Goal: Use online tool/utility: Utilize a website feature to perform a specific function

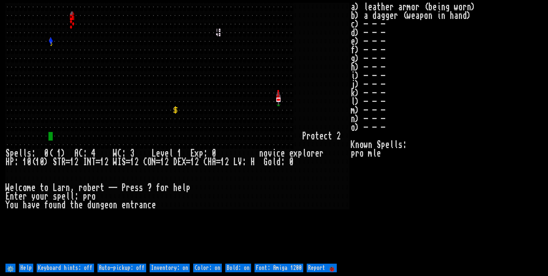
drag, startPoint x: 120, startPoint y: 270, endPoint x: 126, endPoint y: 268, distance: 6.5
click at [120, 269] on off "Auto-pickup: off" at bounding box center [122, 268] width 49 height 9
type off "Auto-pickup: on"
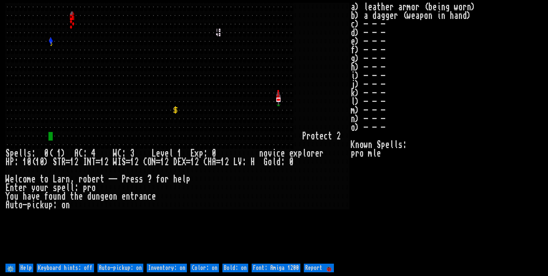
click at [178, 267] on on "Inventory: on" at bounding box center [167, 268] width 40 height 9
type on "Inventory: off"
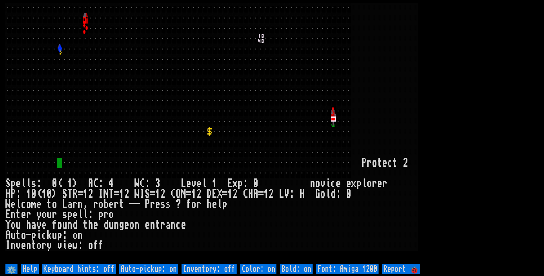
click at [476, 82] on larn at bounding box center [271, 132] width 533 height 259
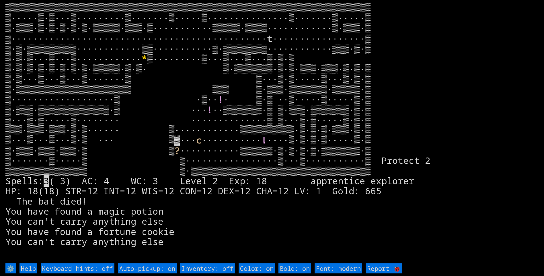
click at [295, 270] on on "Bold: on" at bounding box center [294, 268] width 33 height 10
type on "Bold: off"
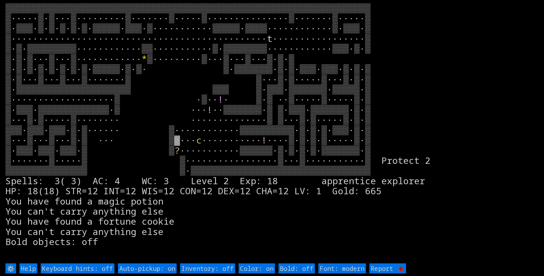
click at [295, 270] on on "Bold: off" at bounding box center [296, 268] width 36 height 10
type on "Bold: on"
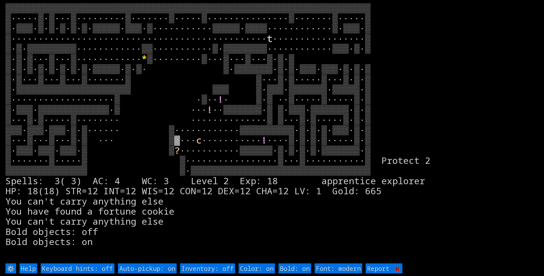
click at [251, 269] on on "Color: on" at bounding box center [257, 268] width 36 height 10
type on "Color: off"
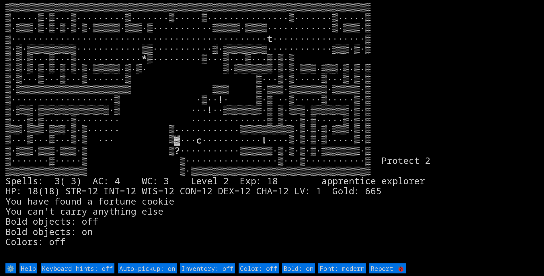
click at [251, 269] on on "Color: off" at bounding box center [259, 268] width 40 height 10
type on "Color: on"
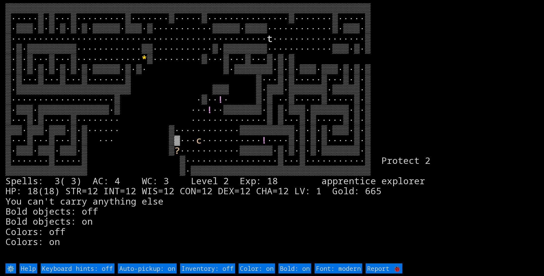
click at [343, 267] on 1200 "Font: modern" at bounding box center [339, 268] width 48 height 10
type 1200 "Font: DOS"
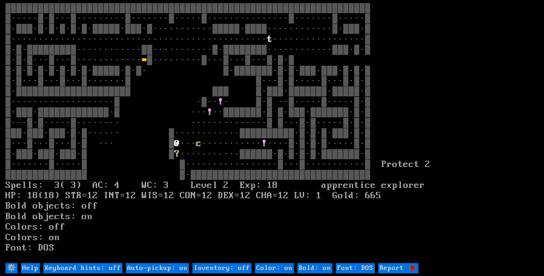
click at [351, 266] on 1200 "Font: DOS" at bounding box center [355, 268] width 39 height 10
type 1200 "Font: modern"
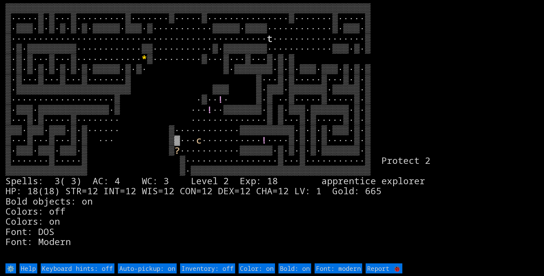
click at [208, 266] on on "Inventory: off" at bounding box center [207, 268] width 55 height 10
type on "Inventory: on"
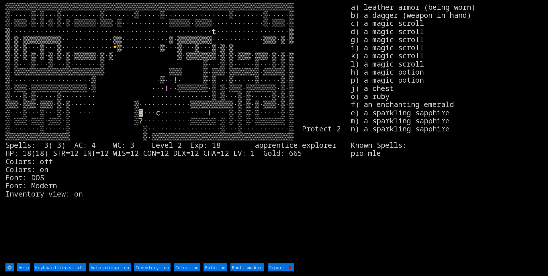
click at [154, 264] on on "Inventory: on" at bounding box center [152, 267] width 36 height 8
type on "Inventory: off"
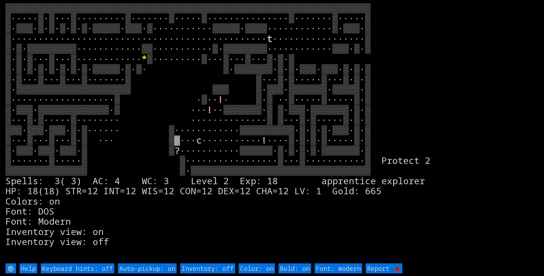
click at [147, 268] on off "Auto-pickup: on" at bounding box center [147, 268] width 59 height 10
type off "Auto-pickup: off"
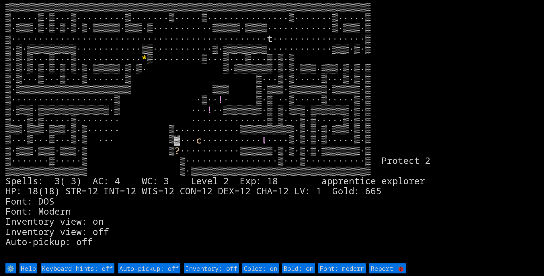
click at [147, 268] on off "Auto-pickup: off" at bounding box center [149, 268] width 63 height 10
type off "Auto-pickup: on"
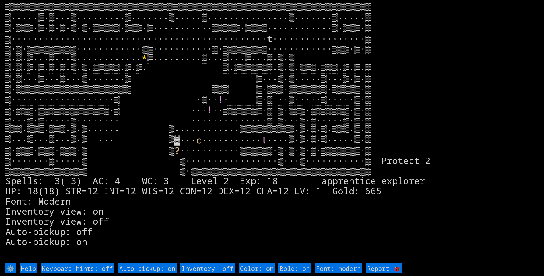
click at [100, 268] on off "Keyboard hints: off" at bounding box center [78, 268] width 74 height 10
type off "Keyboard hints: on"
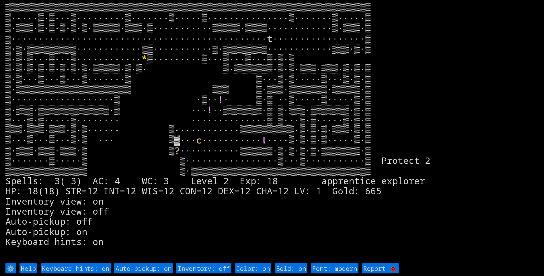
click at [100, 268] on off "Keyboard hints: on" at bounding box center [76, 268] width 70 height 10
type off "Keyboard hints: off"
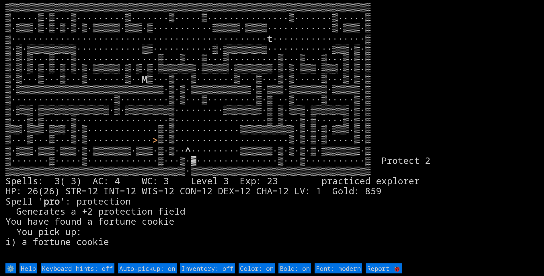
click at [266, 268] on on "Color: on" at bounding box center [257, 268] width 36 height 10
type on "Color: off"
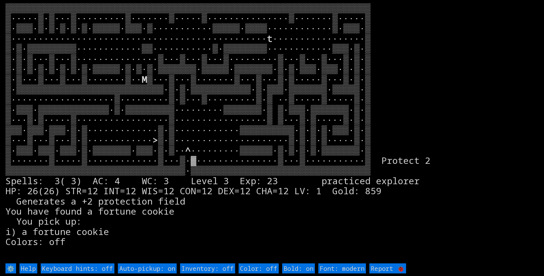
click at [266, 268] on on "Color: off" at bounding box center [259, 268] width 40 height 10
type on "Color: on"
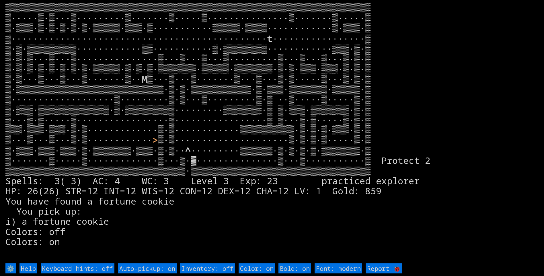
click at [266, 268] on on "Color: on" at bounding box center [257, 268] width 36 height 10
type on "Color: off"
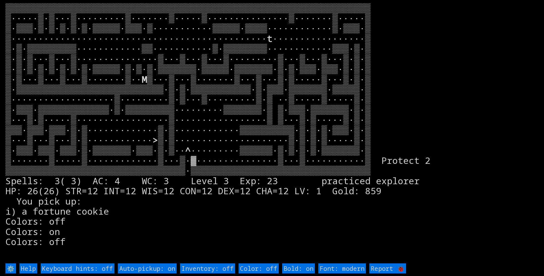
click at [266, 268] on on "Color: off" at bounding box center [259, 268] width 40 height 10
type on "Color: on"
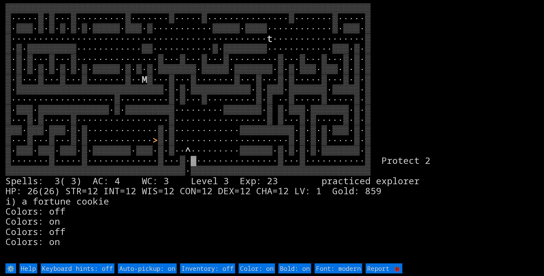
click at [266, 268] on on "Color: on" at bounding box center [257, 268] width 36 height 10
type on "Color: off"
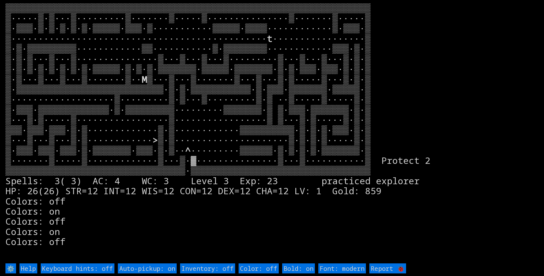
click at [266, 268] on on "Color: off" at bounding box center [259, 268] width 40 height 10
type on "Color: on"
